Goal: Task Accomplishment & Management: Complete application form

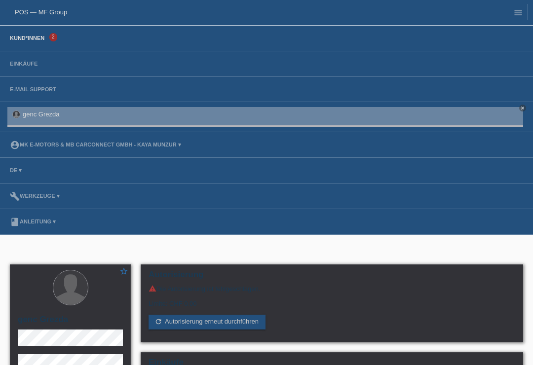
click at [22, 41] on link "Kund*innen" at bounding box center [27, 38] width 44 height 6
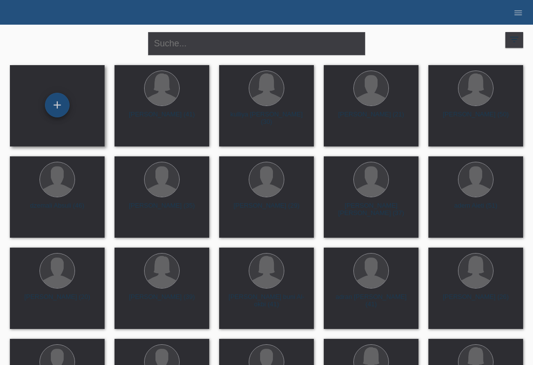
click at [53, 101] on div "+" at bounding box center [57, 105] width 24 height 17
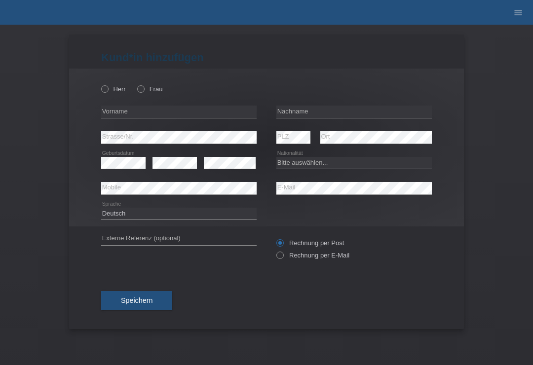
click at [101, 81] on div "Herr Frau" at bounding box center [178, 89] width 155 height 20
click at [102, 93] on label "Herr" at bounding box center [113, 88] width 25 height 7
click at [102, 92] on input "Herr" at bounding box center [104, 88] width 6 height 6
radio input "true"
click at [297, 109] on input "text" at bounding box center [353, 112] width 155 height 12
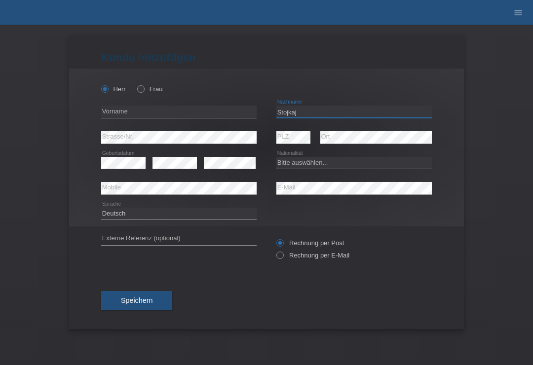
type input "Stojkaj"
click at [205, 110] on input "text" at bounding box center [178, 112] width 155 height 12
type input "cole"
click at [316, 167] on select "Bitte auswählen... Schweiz Deutschland Liechtenstein Österreich ------------ Af…" at bounding box center [353, 163] width 155 height 12
select select "XK"
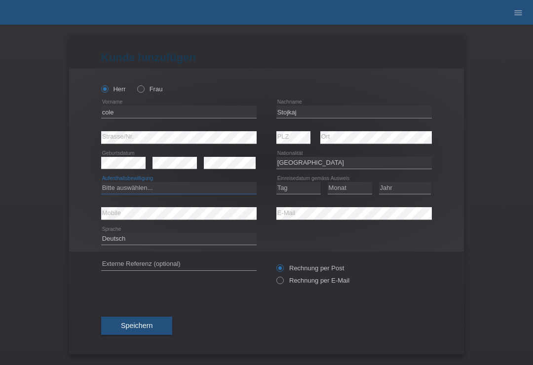
click at [195, 191] on select "Bitte auswählen... C B B - Flüchtlingsstatus Andere" at bounding box center [178, 188] width 155 height 12
select select "C"
click at [297, 193] on select "Tag 01 02 03 04 05 06 07 08 09 10 11" at bounding box center [298, 188] width 44 height 12
select select "17"
click at [342, 189] on select "Monat 01 02 03 04 05 06 07 08 09 10 11" at bounding box center [350, 188] width 44 height 12
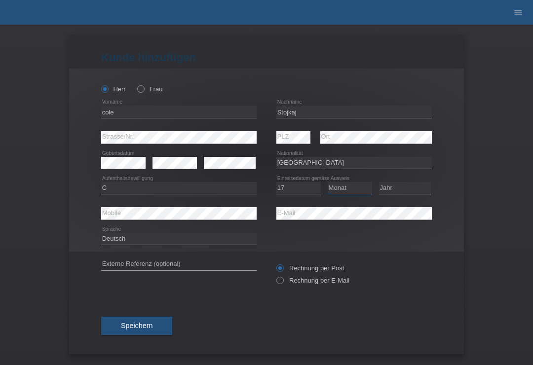
select select "11"
click at [403, 190] on select "Jahr 2025 2024 2023 2022 2021 2020 2019 2018 2017 2016 2015 2014 2013 2012 2011…" at bounding box center [405, 188] width 52 height 12
select select "2006"
click at [150, 318] on button "Speichern" at bounding box center [136, 326] width 71 height 19
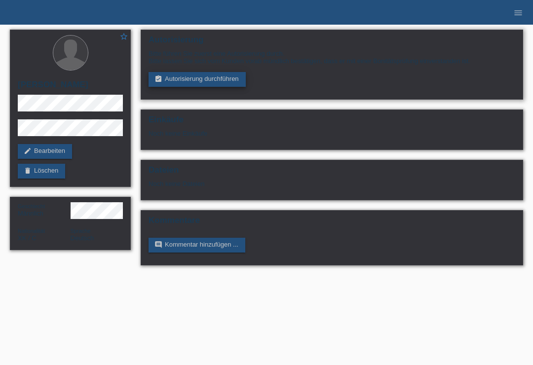
click at [191, 82] on link "assignment_turned_in Autorisierung durchführen" at bounding box center [196, 79] width 97 height 15
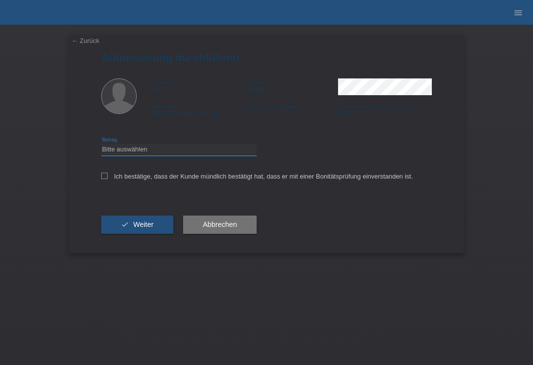
click at [127, 155] on select "Bitte auswählen CHF 1.00 - CHF 499.00 CHF 500.00 - CHF 1'999.00 CHF 2'000.00 - …" at bounding box center [178, 150] width 155 height 12
select select "3"
click at [108, 175] on label "Ich bestätige, dass der Kunde mündlich bestätigt hat, dass er mit einer Bonität…" at bounding box center [257, 176] width 312 height 7
click at [108, 175] on input "Ich bestätige, dass der Kunde mündlich bestätigt hat, dass er mit einer Bonität…" at bounding box center [104, 176] width 6 height 6
checkbox input "true"
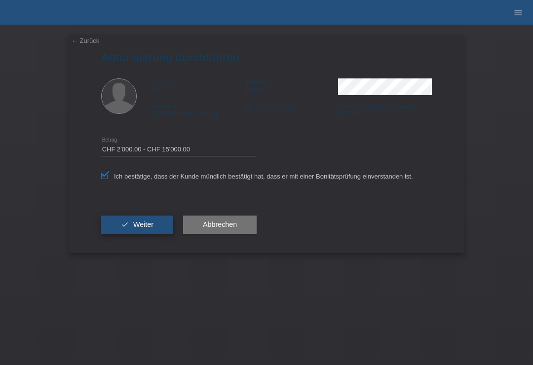
click at [118, 234] on button "check Weiter" at bounding box center [137, 225] width 72 height 19
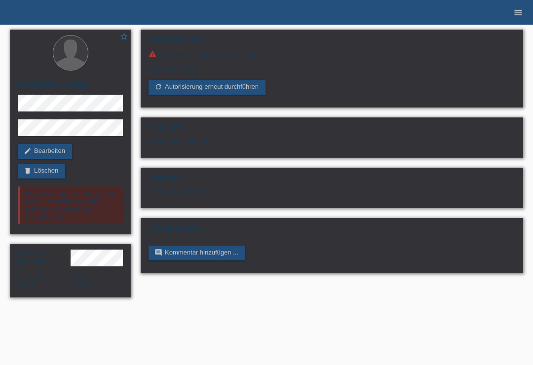
click at [511, 10] on link "menu" at bounding box center [518, 12] width 20 height 6
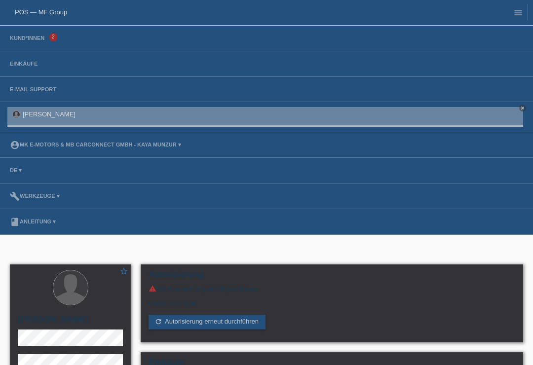
click at [20, 33] on li "Kund*innen 2" at bounding box center [266, 39] width 533 height 26
click at [40, 41] on link "Kund*innen" at bounding box center [27, 38] width 44 height 6
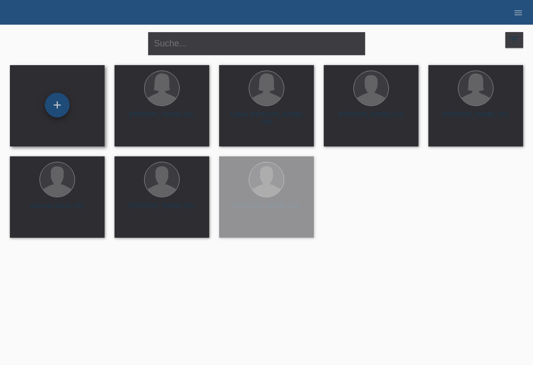
click at [61, 102] on div "+" at bounding box center [57, 105] width 24 height 17
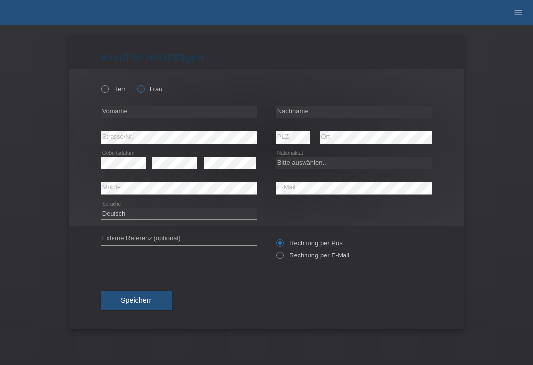
click at [136, 84] on icon at bounding box center [136, 84] width 0 height 0
click at [141, 91] on input "Frau" at bounding box center [140, 88] width 6 height 6
radio input "true"
click at [316, 113] on input "text" at bounding box center [353, 112] width 155 height 12
type input "Stojkaj"
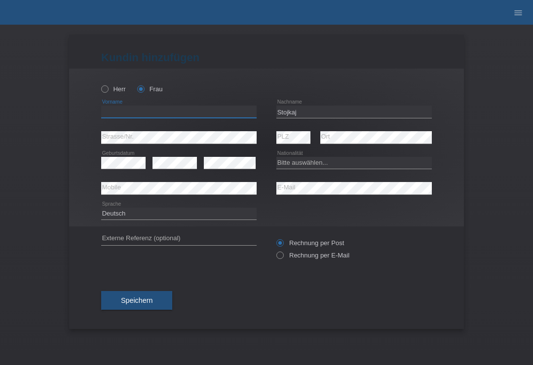
click at [208, 111] on input "text" at bounding box center [178, 112] width 155 height 12
type input "alketa"
click at [322, 162] on select "Bitte auswählen... Schweiz Deutschland Liechtenstein Österreich ------------ Af…" at bounding box center [353, 163] width 155 height 12
select select "XK"
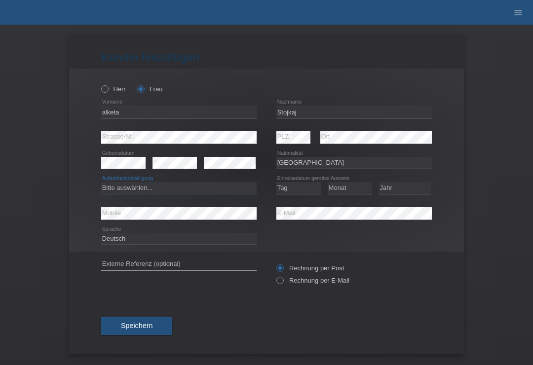
click at [200, 193] on select "Bitte auswählen... C B B - Flüchtlingsstatus Andere" at bounding box center [178, 188] width 155 height 12
select select "C"
click at [300, 185] on select "Tag 01 02 03 04 05 06 07 08 09 10 11" at bounding box center [298, 188] width 44 height 12
select select "01"
click at [346, 193] on select "Monat 01 02 03 04 05 06 07 08 09 10 11" at bounding box center [350, 188] width 44 height 12
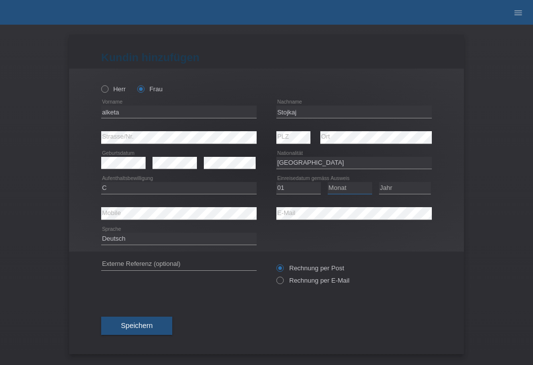
select select "06"
click at [403, 190] on select "Jahr 2025 2024 2023 2022 2021 2020 2019 2018 2017 2016 2015 2014 2013 2012 2011…" at bounding box center [405, 188] width 52 height 12
select select "1999"
click at [159, 323] on button "Speichern" at bounding box center [136, 326] width 71 height 19
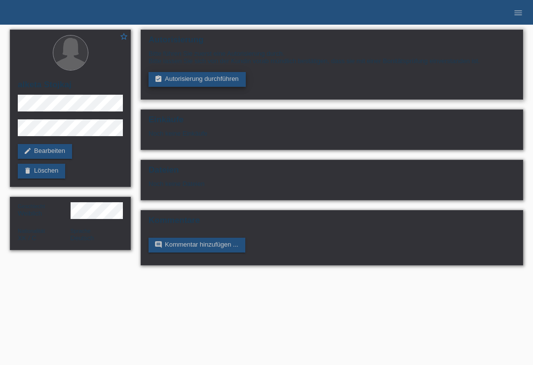
click at [163, 83] on link "assignment_turned_in Autorisierung durchführen" at bounding box center [196, 79] width 97 height 15
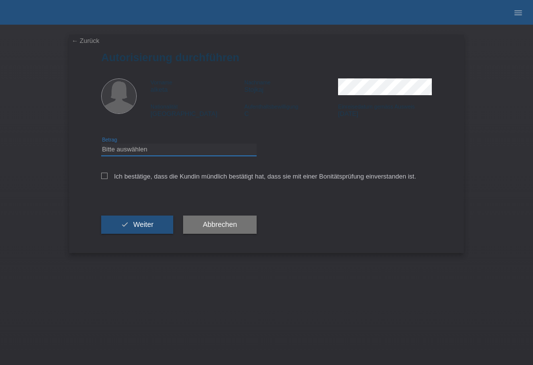
click at [132, 149] on select "Bitte auswählen CHF 1.00 - CHF 499.00 CHF 500.00 - CHF 1'999.00 CHF 2'000.00 - …" at bounding box center [178, 150] width 155 height 12
select select "3"
click at [97, 175] on div "← Zurück Autorisierung durchführen Vorname alketa Nachname [PERSON_NAME] Nation…" at bounding box center [266, 144] width 395 height 219
click at [98, 170] on div "← Zurück Autorisierung durchführen Vorname alketa Nachname [PERSON_NAME] Nation…" at bounding box center [266, 144] width 395 height 219
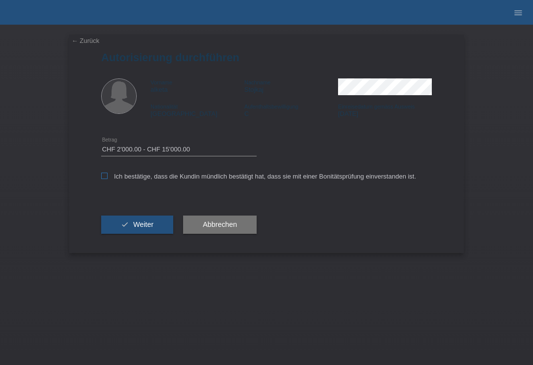
click at [103, 178] on icon at bounding box center [104, 176] width 6 height 6
click at [103, 178] on input "Ich bestätige, dass die Kundin mündlich bestätigt hat, dass sie mit einer Bonit…" at bounding box center [104, 176] width 6 height 6
checkbox input "true"
click at [118, 220] on button "check Weiter" at bounding box center [137, 225] width 72 height 19
